Goal: Task Accomplishment & Management: Manage account settings

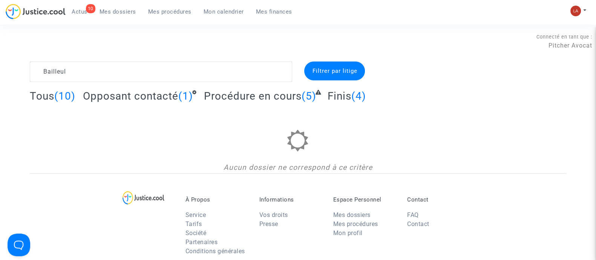
click at [158, 91] on span "Opposant contacté" at bounding box center [130, 96] width 95 height 12
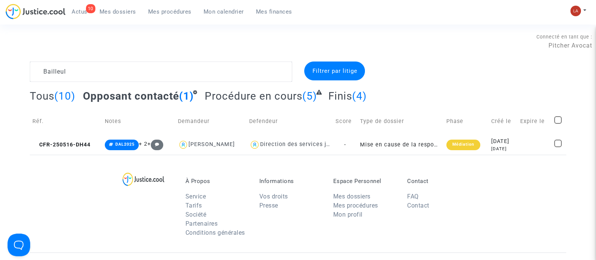
click at [260, 102] on span "Procédure en cours" at bounding box center [254, 96] width 98 height 12
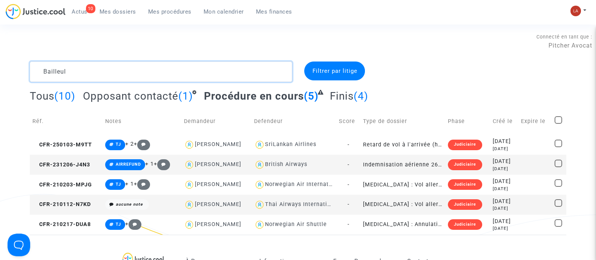
click at [118, 70] on textarea at bounding box center [161, 71] width 262 height 20
paste textarea "HONNET"
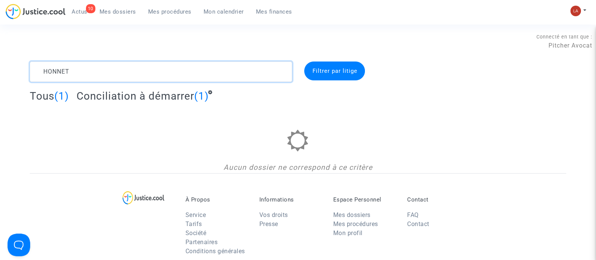
type textarea "HONNET"
click at [132, 101] on span "Conciliation à démarrer" at bounding box center [136, 96] width 118 height 12
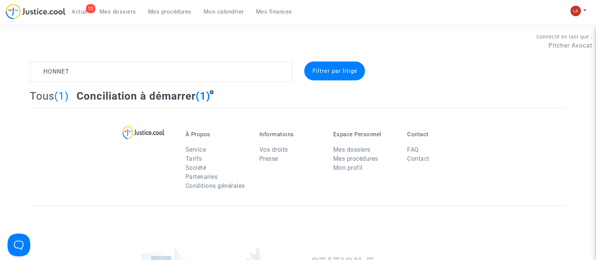
click at [134, 98] on span "Conciliation à démarrer" at bounding box center [136, 96] width 119 height 12
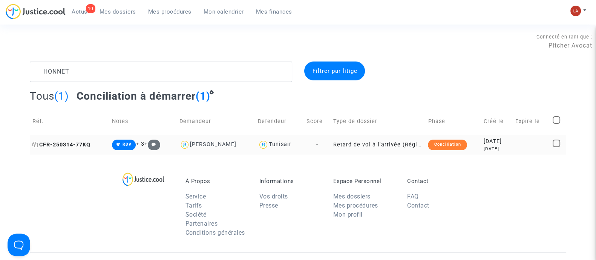
click at [62, 147] on span "CFR-250314-77KQ" at bounding box center [61, 144] width 58 height 6
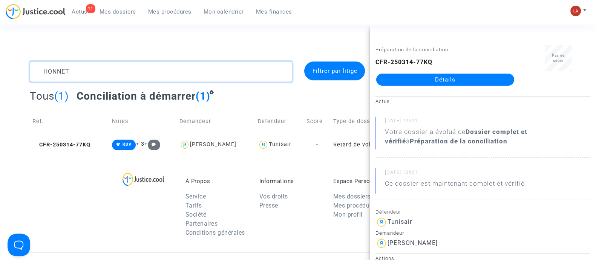
click at [50, 72] on textarea at bounding box center [161, 71] width 262 height 20
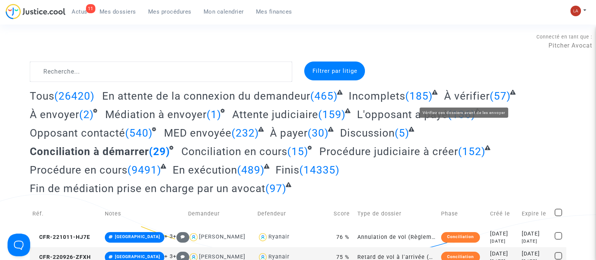
click at [476, 91] on span "À vérifier" at bounding box center [467, 96] width 46 height 12
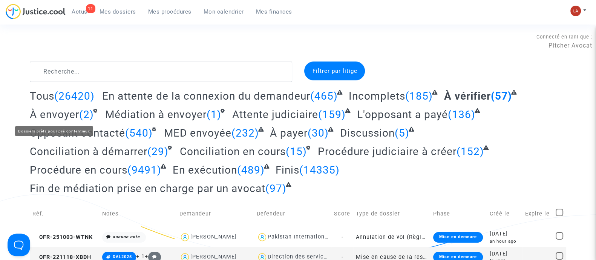
click at [51, 112] on span "À envoyer" at bounding box center [54, 114] width 49 height 12
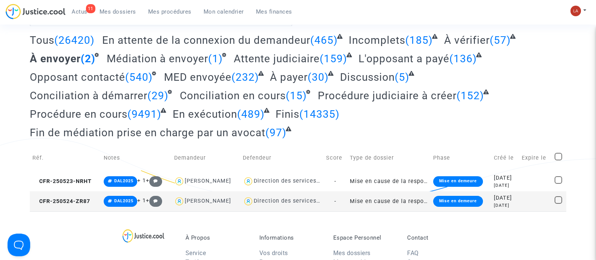
scroll to position [141, 0]
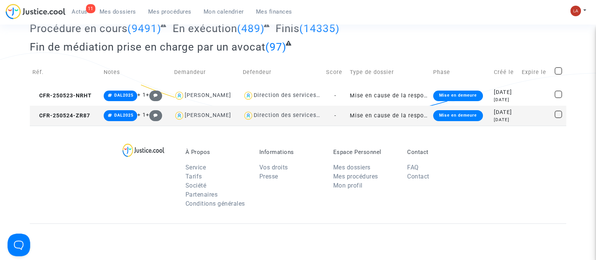
click at [559, 71] on span at bounding box center [559, 71] width 8 height 8
click at [558, 75] on input "checkbox" at bounding box center [558, 75] width 0 height 0
checkbox input "true"
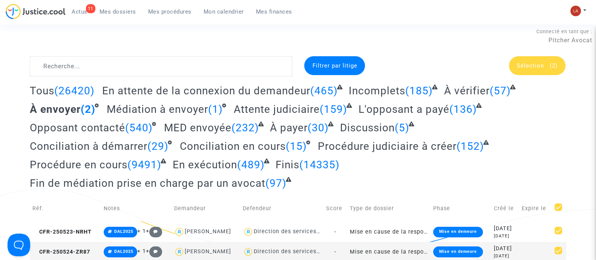
scroll to position [0, 0]
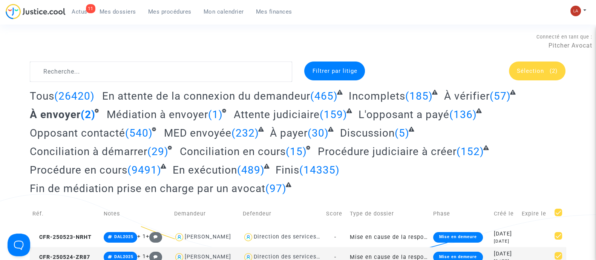
click at [546, 64] on div "Sélection (2)" at bounding box center [537, 70] width 57 height 19
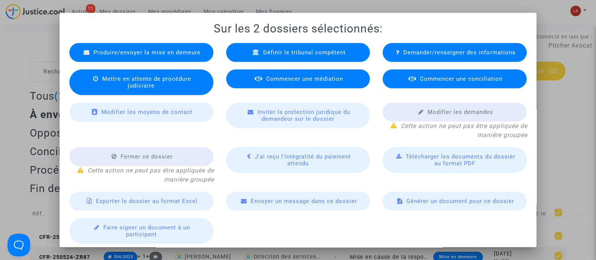
click at [54, 77] on div at bounding box center [298, 130] width 596 height 260
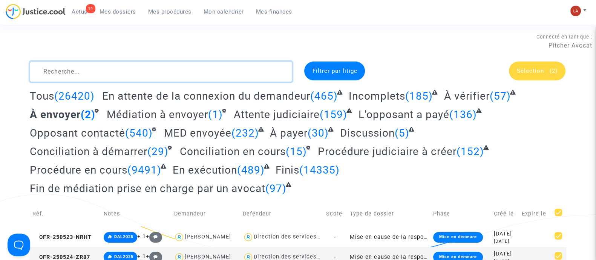
click at [54, 76] on textarea at bounding box center [161, 71] width 262 height 20
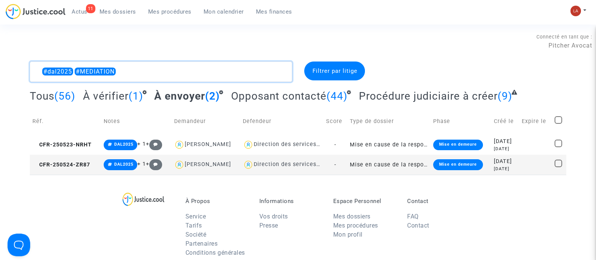
type textarea "#dal2025 #MEDIATION"
click at [468, 103] on div "Tous (56) À vérifier (1) À envoyer (2) Opposant contacté (44) Procédure judicia…" at bounding box center [298, 98] width 537 height 18
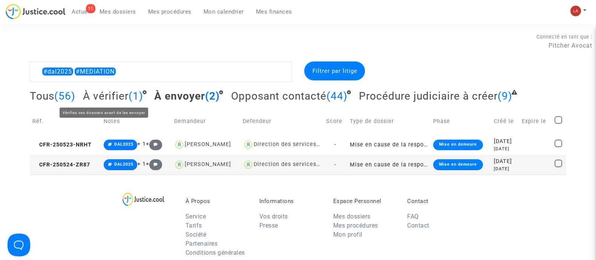
click at [109, 90] on span "À vérifier" at bounding box center [106, 96] width 46 height 12
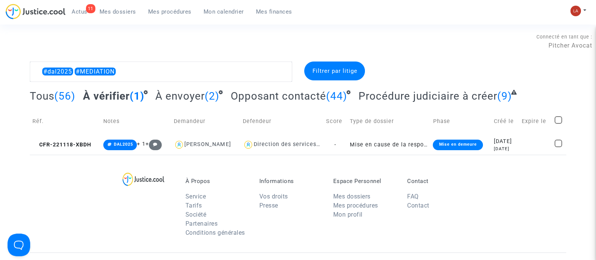
click at [557, 120] on span at bounding box center [559, 120] width 8 height 8
click at [558, 124] on input "checkbox" at bounding box center [558, 124] width 0 height 0
checkbox input "true"
click at [558, 72] on div "Sélection (1)" at bounding box center [537, 70] width 57 height 19
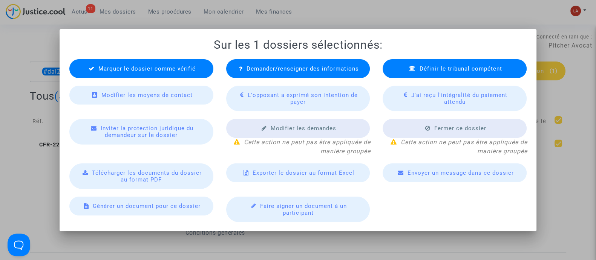
click at [160, 76] on div "Marquer le dossier comme vérifié" at bounding box center [141, 68] width 144 height 19
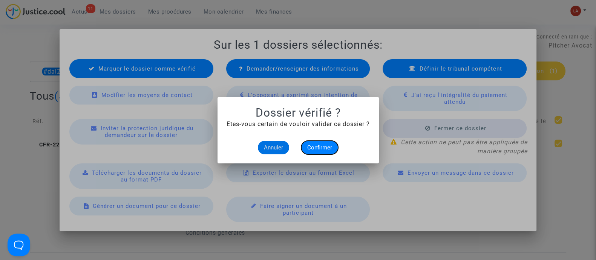
click at [313, 143] on button "Confirmer" at bounding box center [319, 148] width 37 height 14
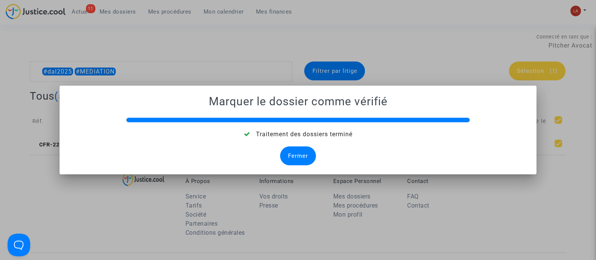
click at [304, 152] on div "Fermer" at bounding box center [298, 155] width 36 height 19
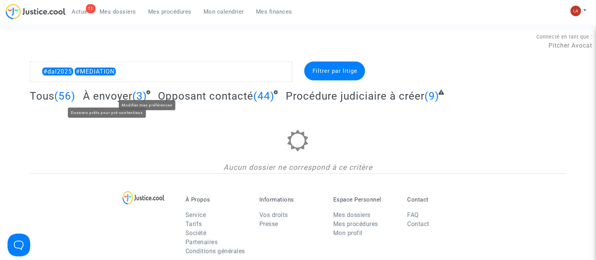
click at [110, 95] on span "À envoyer" at bounding box center [107, 96] width 49 height 12
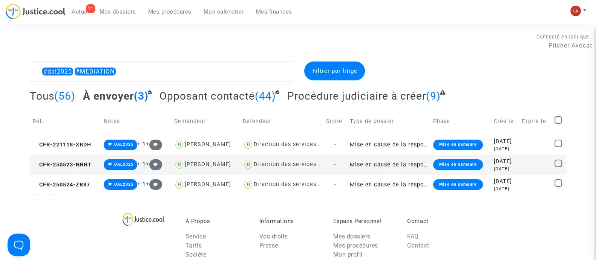
click at [561, 121] on span at bounding box center [559, 120] width 8 height 8
click at [558, 124] on input "checkbox" at bounding box center [558, 124] width 0 height 0
checkbox input "true"
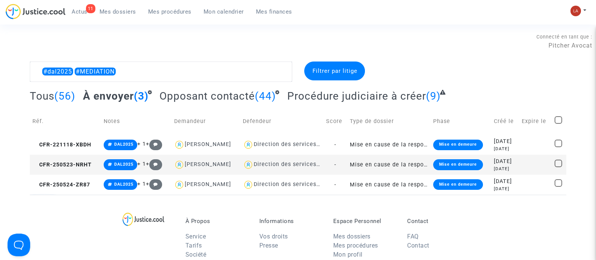
checkbox input "true"
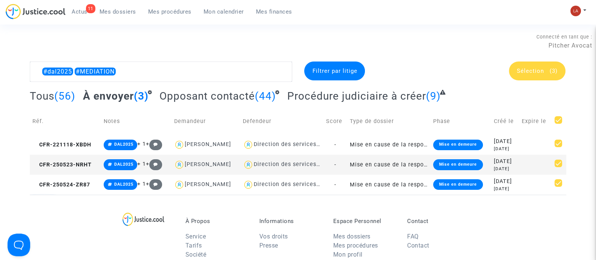
click at [534, 65] on div "Sélection (3)" at bounding box center [537, 70] width 57 height 19
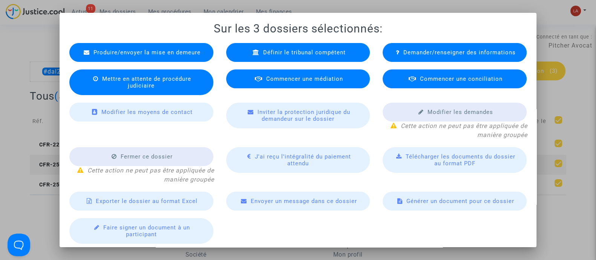
click at [314, 87] on div "Commencer une médiation" at bounding box center [298, 78] width 144 height 19
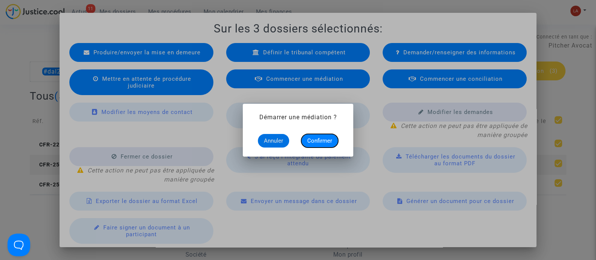
click at [332, 141] on span "Confirmer" at bounding box center [319, 140] width 25 height 7
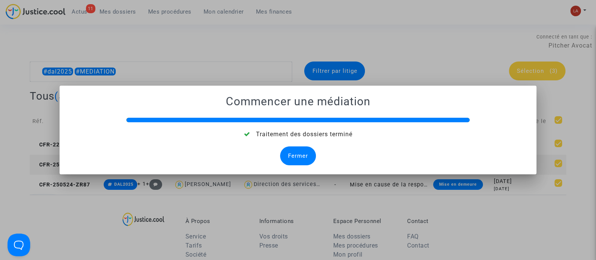
click at [288, 150] on div "Fermer" at bounding box center [298, 155] width 36 height 19
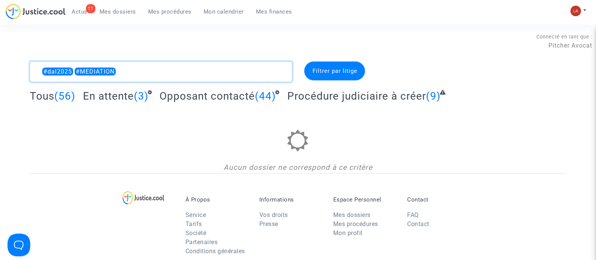
click at [157, 74] on textarea at bounding box center [161, 71] width 262 height 20
click at [157, 80] on textarea at bounding box center [161, 71] width 262 height 20
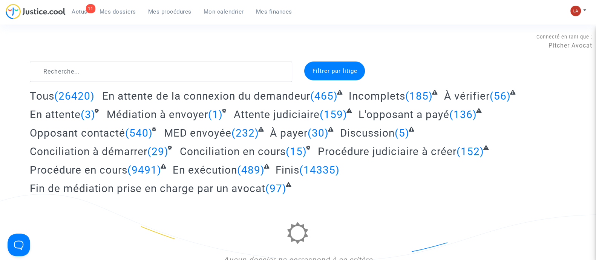
click at [84, 8] on span "Actus" at bounding box center [80, 11] width 16 height 7
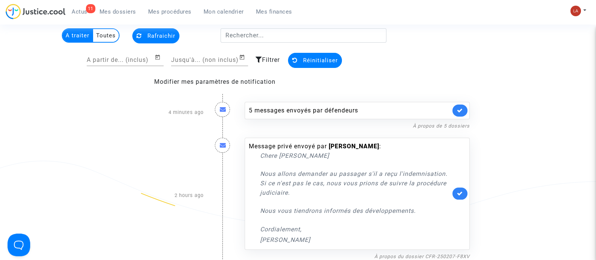
scroll to position [94, 0]
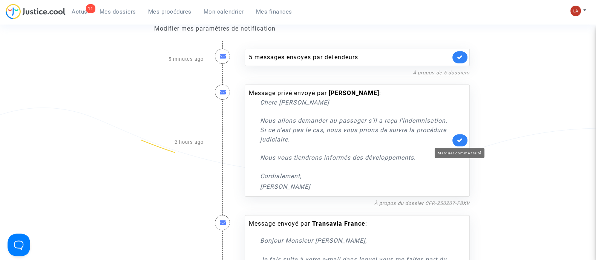
click at [456, 140] on link at bounding box center [460, 140] width 15 height 12
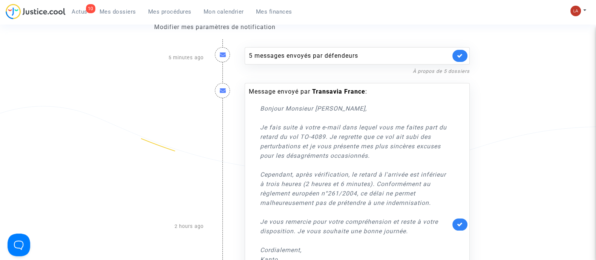
scroll to position [47, 0]
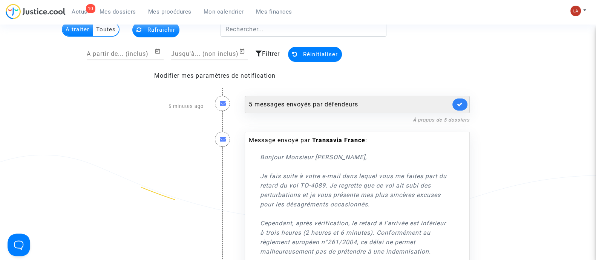
click at [380, 101] on div "5 messages envoyés par défendeurs" at bounding box center [350, 104] width 202 height 9
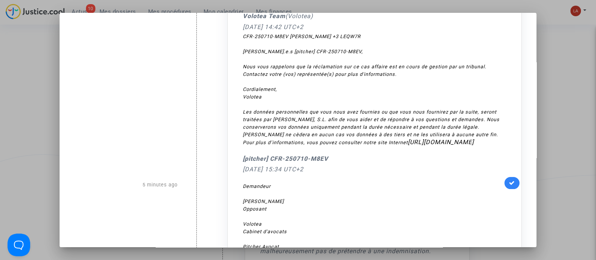
click at [505, 182] on link at bounding box center [512, 183] width 15 height 12
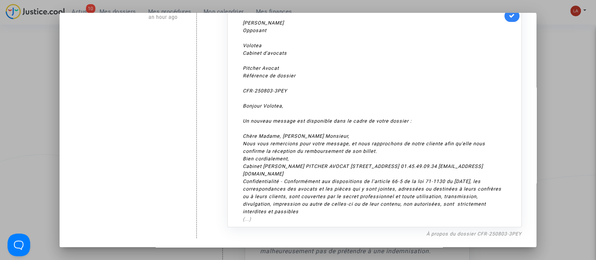
scroll to position [806, 0]
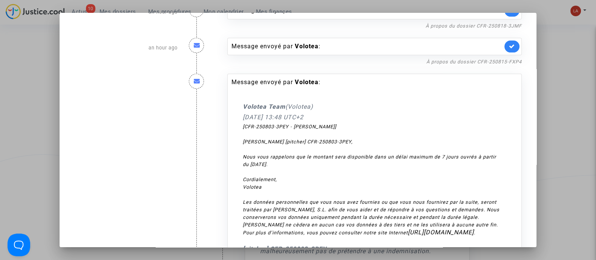
click at [572, 106] on div at bounding box center [298, 130] width 596 height 260
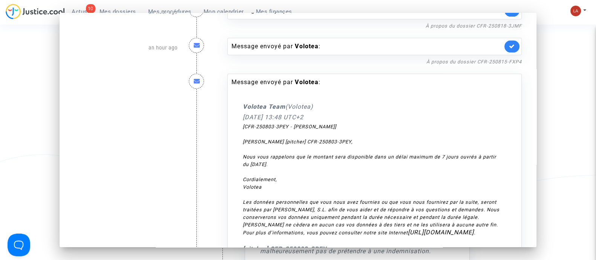
scroll to position [47, 0]
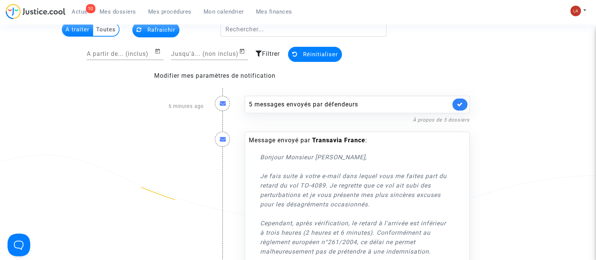
click at [133, 10] on span "Mes dossiers" at bounding box center [118, 11] width 37 height 7
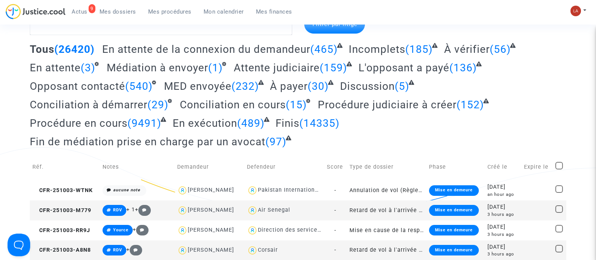
click at [246, 139] on span "Fin de médiation prise en charge par un avocat" at bounding box center [148, 141] width 236 height 12
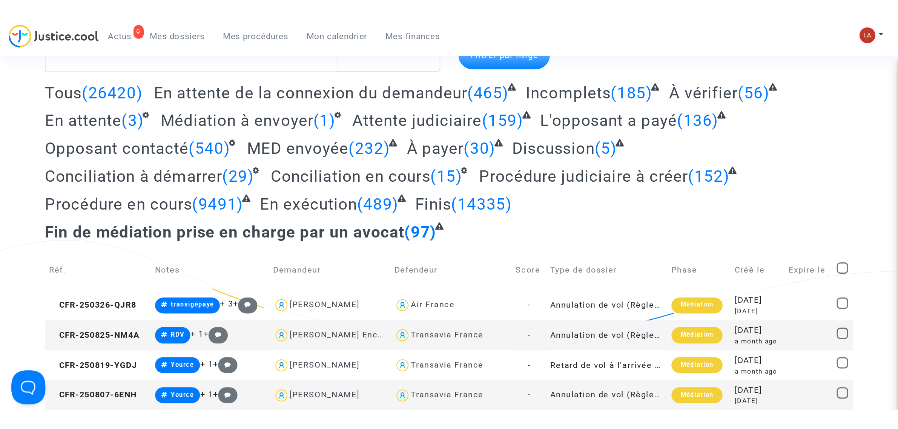
scroll to position [47, 0]
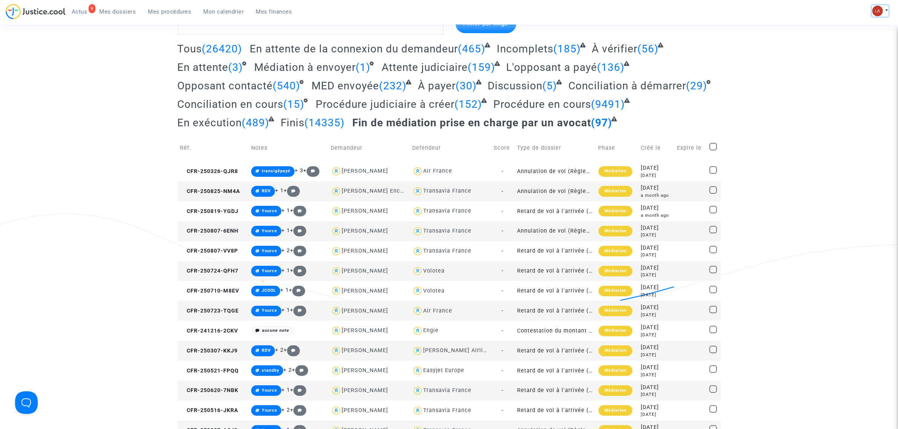
click at [596, 12] on button at bounding box center [880, 10] width 17 height 11
click at [596, 36] on link "Changer de compte" at bounding box center [850, 39] width 76 height 12
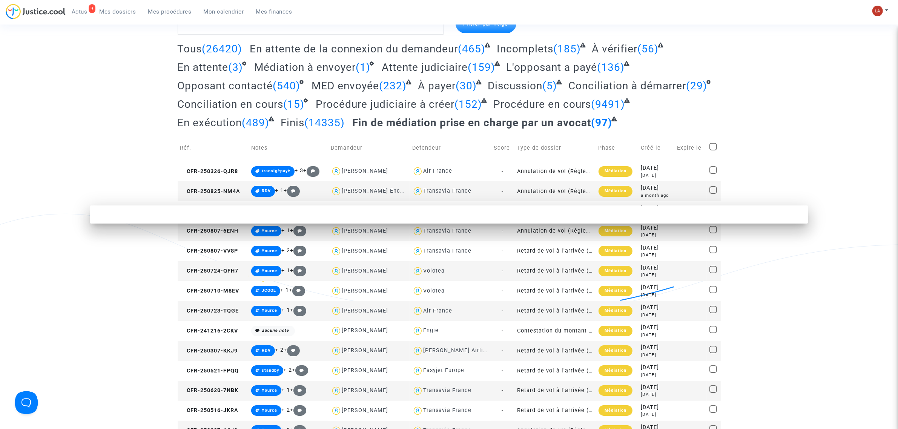
scroll to position [0, 0]
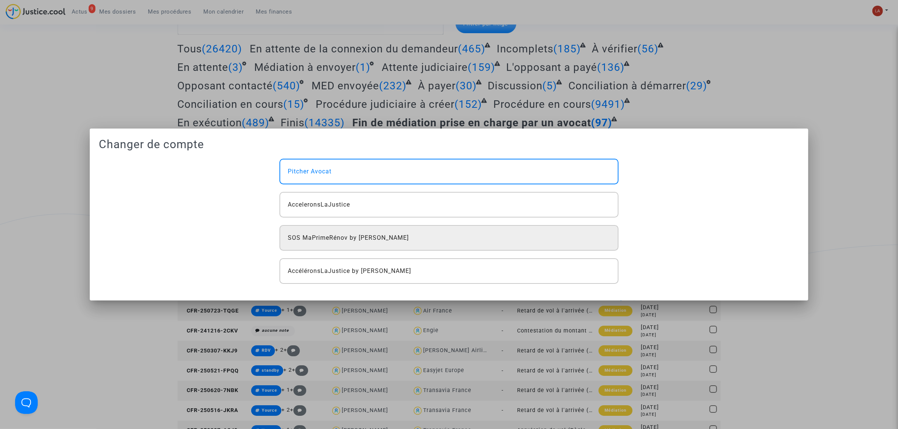
click at [446, 237] on div "SOS MaPrimeRénov by Pitcher Avocat" at bounding box center [448, 238] width 339 height 26
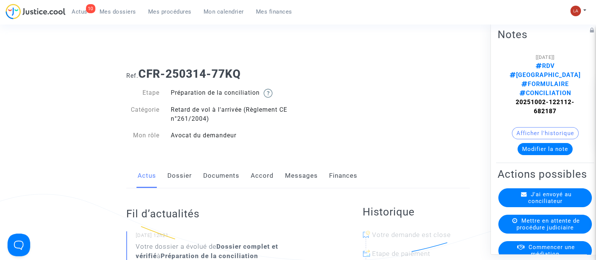
click at [179, 182] on link "Dossier" at bounding box center [179, 175] width 25 height 25
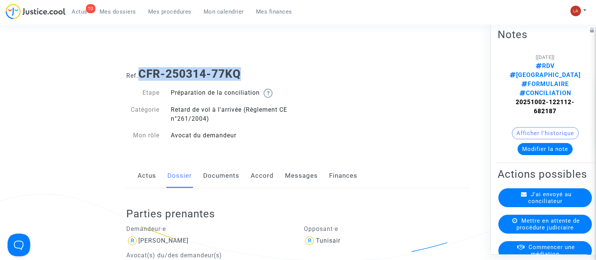
drag, startPoint x: 244, startPoint y: 73, endPoint x: 141, endPoint y: 76, distance: 103.0
click at [141, 76] on h1 "Ref. CFR-250314-77KQ" at bounding box center [298, 74] width 344 height 14
copy b "CFR-250314-77KQ"
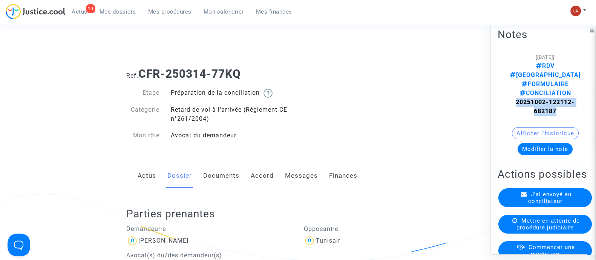
drag, startPoint x: 559, startPoint y: 94, endPoint x: 497, endPoint y: 83, distance: 62.4
click at [498, 83] on note-viewer "[[DATE]] RDV BORDEAUX FORMULAIRE CONCILIATION 20251002-122112-682187 Afficher l…" at bounding box center [545, 103] width 95 height 103
copy strong "20251002-122112-682187"
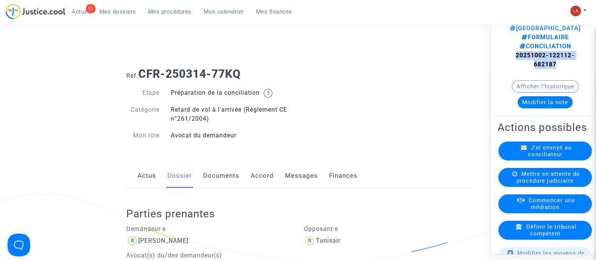
scroll to position [47, 23]
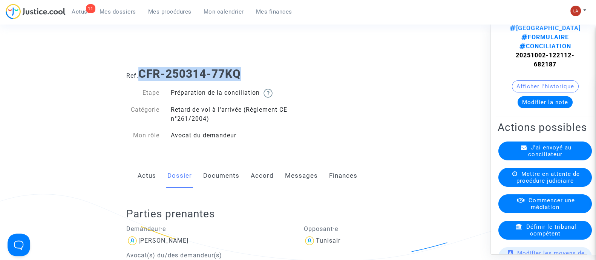
drag, startPoint x: 261, startPoint y: 75, endPoint x: 141, endPoint y: 71, distance: 119.2
click at [141, 71] on h1 "Ref. CFR-250314-77KQ" at bounding box center [298, 74] width 344 height 14
copy b "CFR-250314-77KQ"
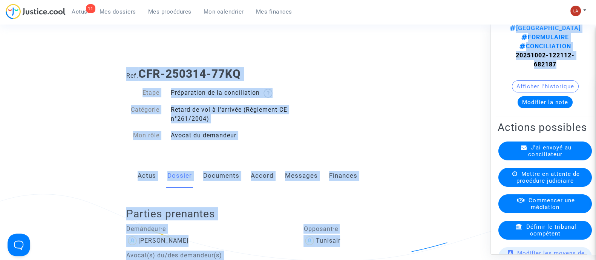
scroll to position [47, 0]
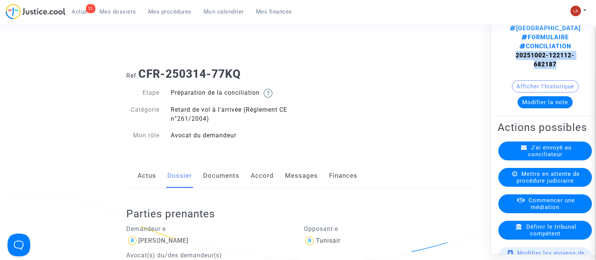
drag, startPoint x: 533, startPoint y: 44, endPoint x: 509, endPoint y: 37, distance: 25.3
click at [509, 37] on div "[[DATE]] RDV BORDEAUX FORMULAIRE CONCILIATION 20251002-122112-682187" at bounding box center [545, 36] width 72 height 63
copy strong "20251002-122112-682187"
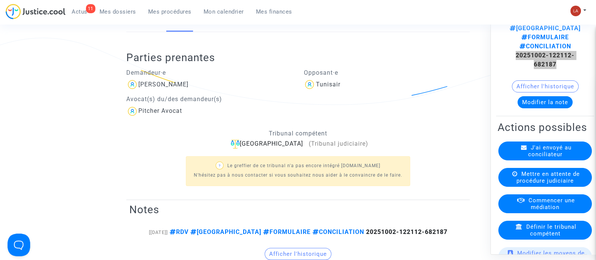
scroll to position [141, 0]
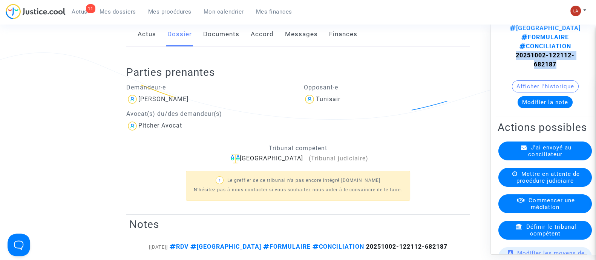
click at [577, 150] on div "J'ai envoyé au conciliateur" at bounding box center [546, 150] width 94 height 19
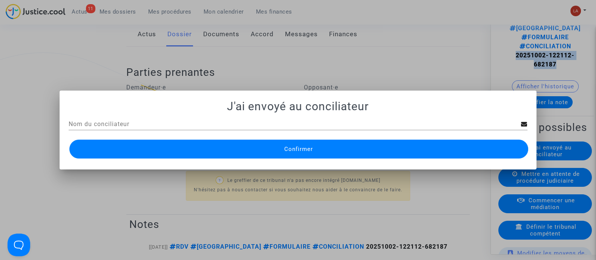
scroll to position [0, 0]
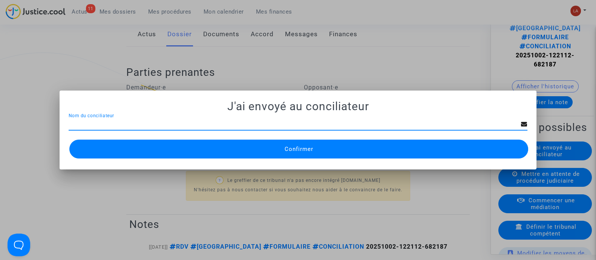
paste input "[PERSON_NAME]"
type input "[PERSON_NAME]"
click at [140, 157] on button "Confirmer" at bounding box center [298, 149] width 459 height 19
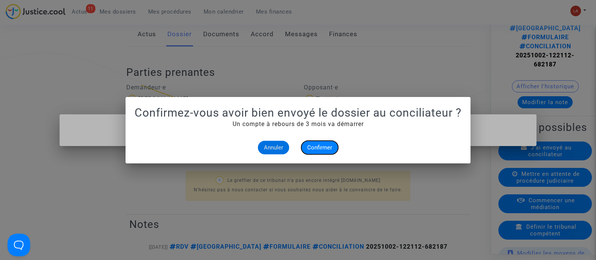
click at [321, 147] on span "Confirmer" at bounding box center [319, 147] width 25 height 7
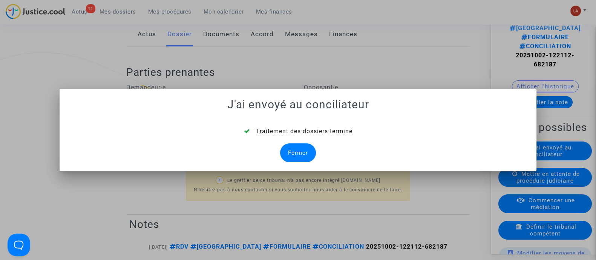
click at [313, 154] on div "Fermer" at bounding box center [298, 152] width 36 height 19
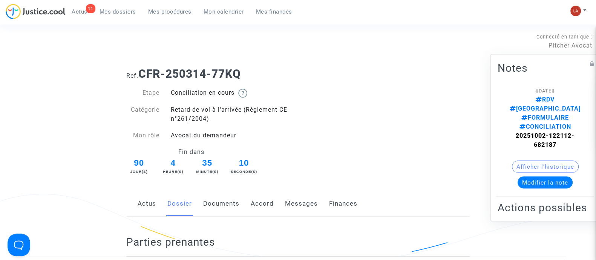
scroll to position [141, 0]
